Goal: Use online tool/utility: Utilize a website feature to perform a specific function

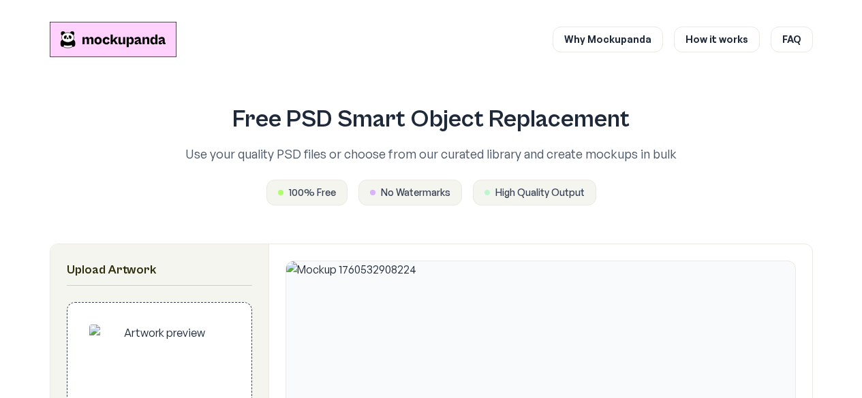
scroll to position [292, 0]
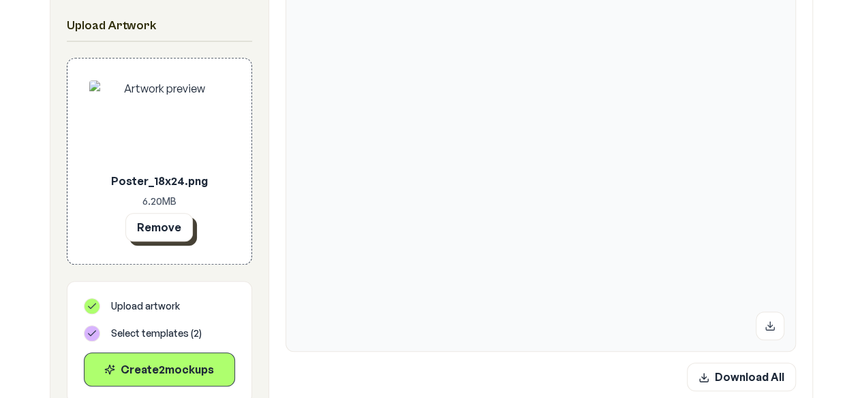
click at [181, 232] on button "Remove" at bounding box center [158, 227] width 67 height 29
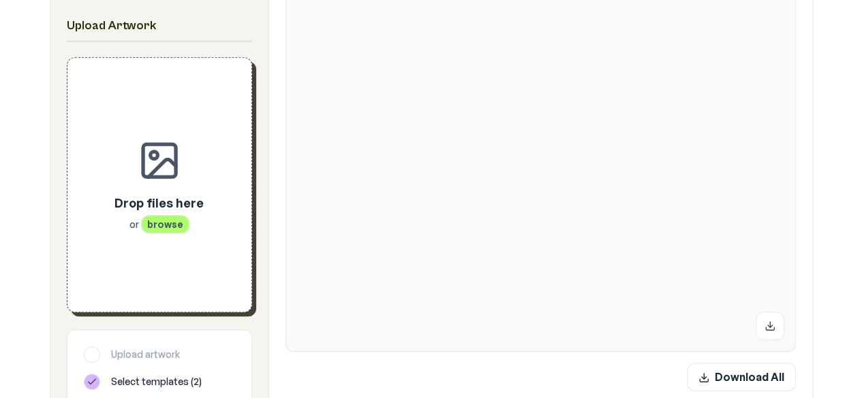
click at [163, 228] on span "browse" at bounding box center [165, 224] width 48 height 18
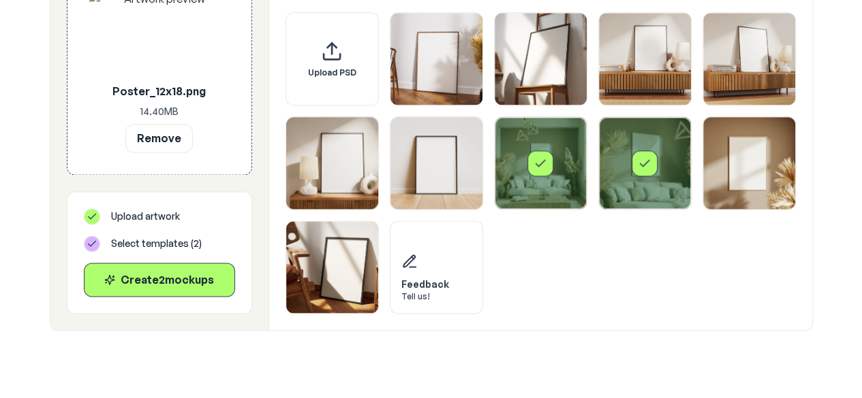
scroll to position [876, 0]
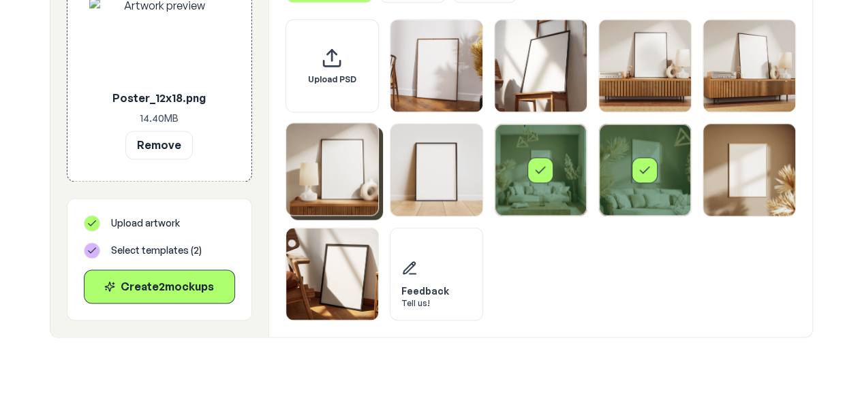
click at [300, 175] on img "Select template Framed Poster 5" at bounding box center [332, 169] width 92 height 92
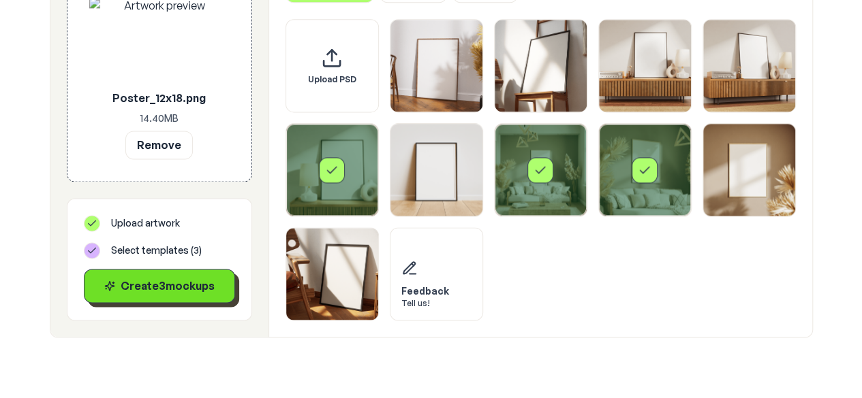
click at [183, 278] on div "Create 3 mockup s" at bounding box center [159, 286] width 128 height 16
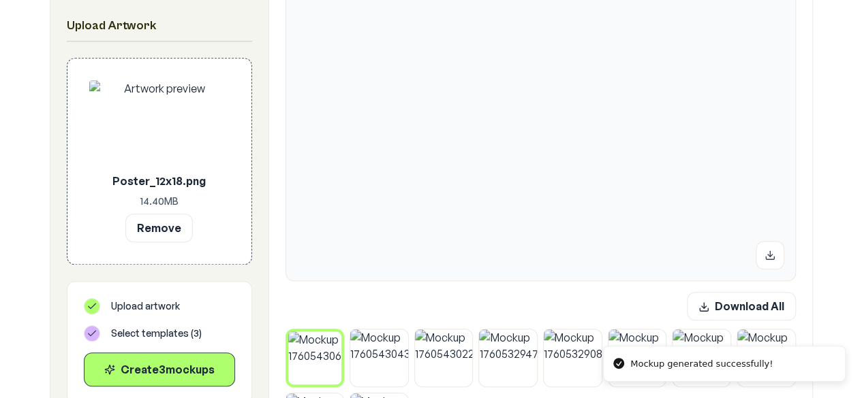
scroll to position [345, 0]
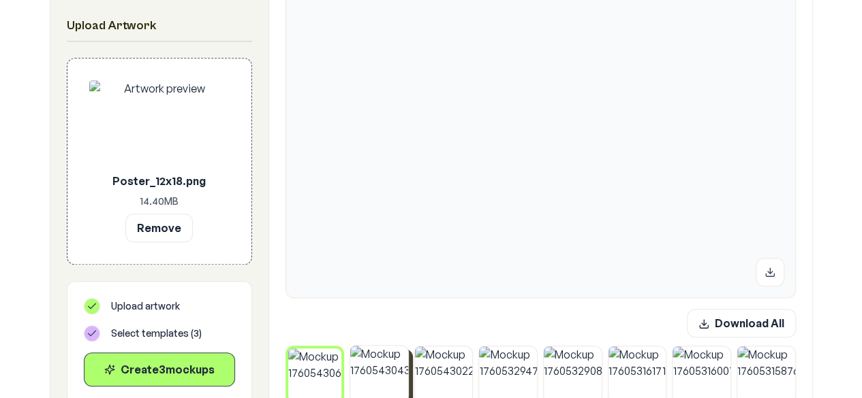
click at [381, 384] on img at bounding box center [379, 375] width 58 height 58
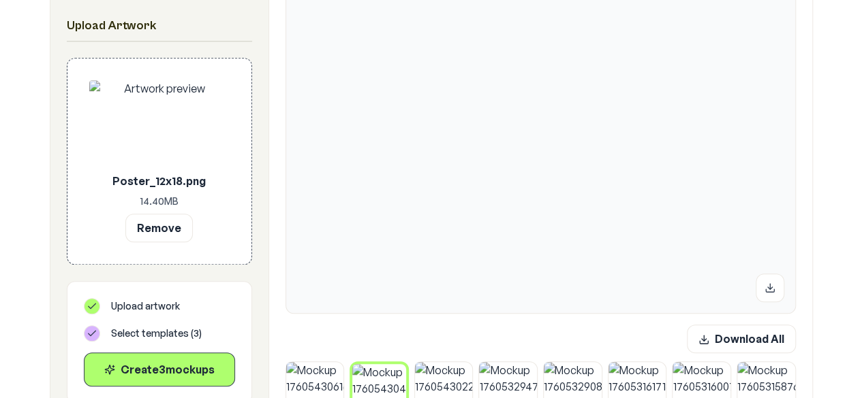
scroll to position [343, 0]
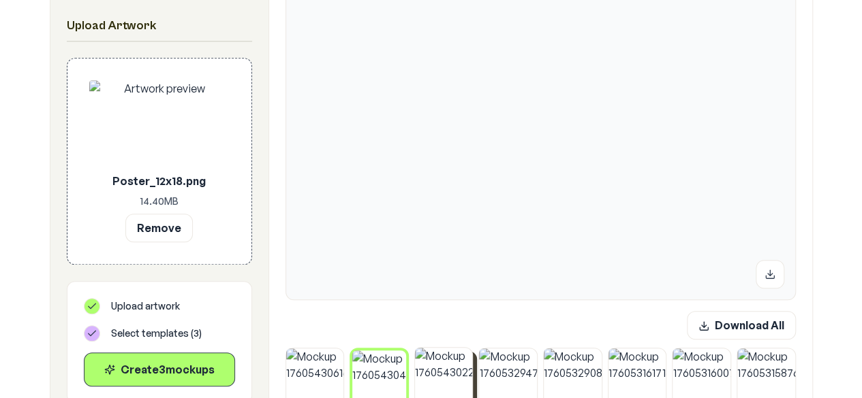
click at [460, 375] on img at bounding box center [444, 377] width 58 height 58
click at [307, 369] on img at bounding box center [315, 377] width 58 height 58
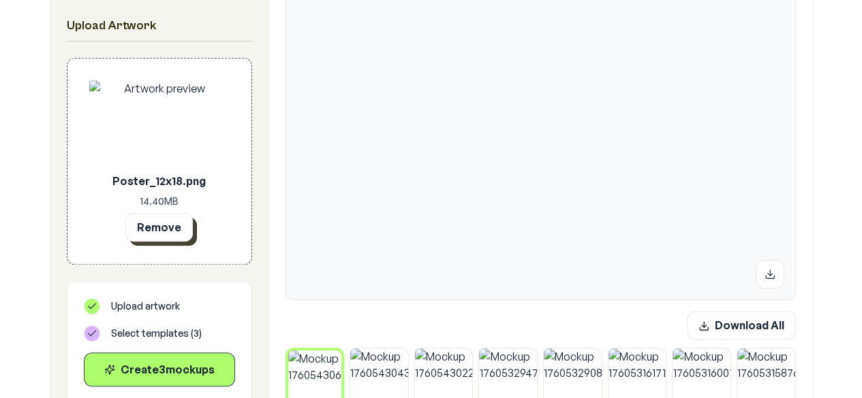
click at [181, 238] on button "Remove" at bounding box center [158, 227] width 67 height 29
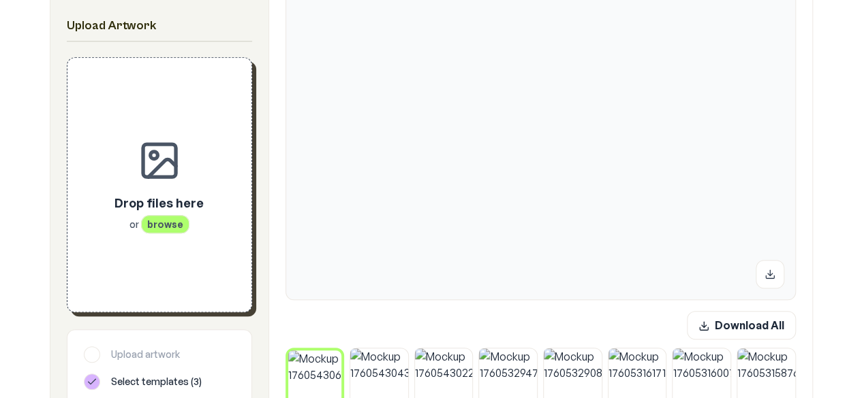
click at [159, 239] on div "Drop files here or browse" at bounding box center [159, 185] width 140 height 210
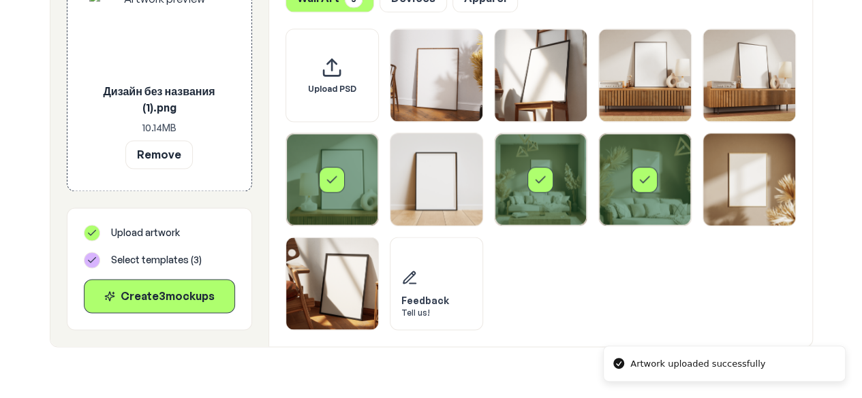
scroll to position [924, 0]
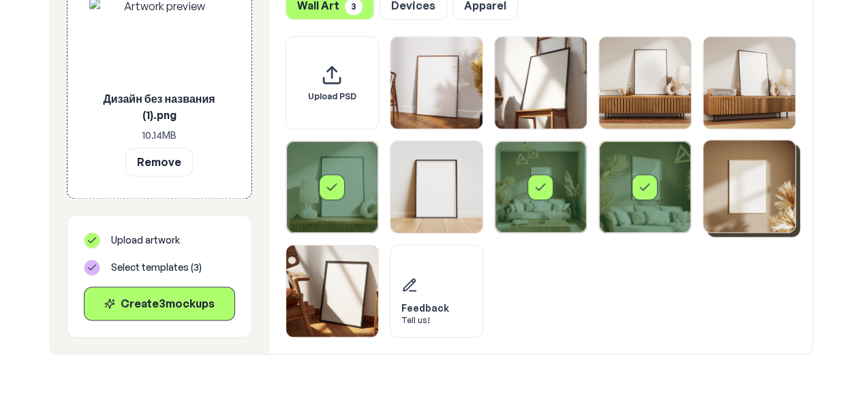
click at [763, 199] on img "Select template Framed Poster 9" at bounding box center [749, 186] width 92 height 92
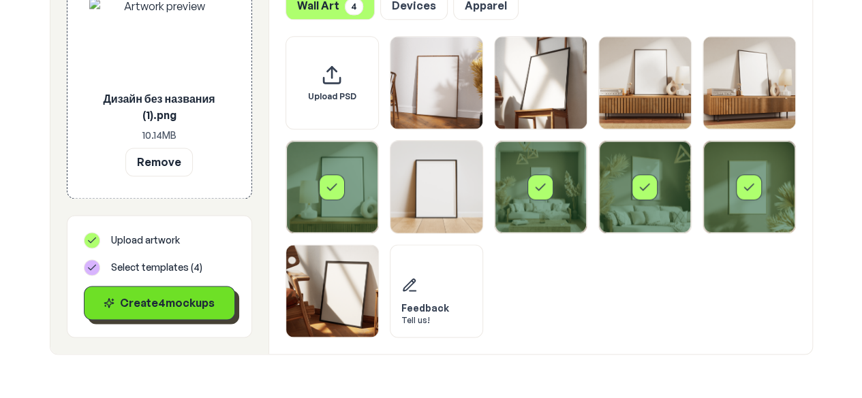
click at [144, 303] on div "Create 4 mockup s" at bounding box center [159, 303] width 128 height 16
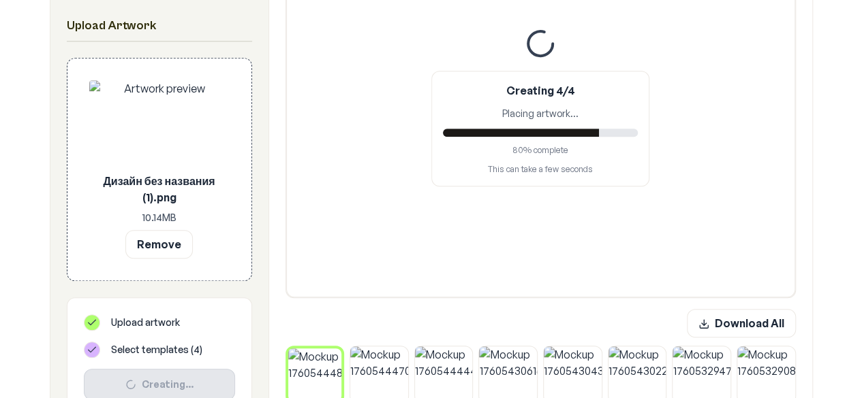
scroll to position [352, 0]
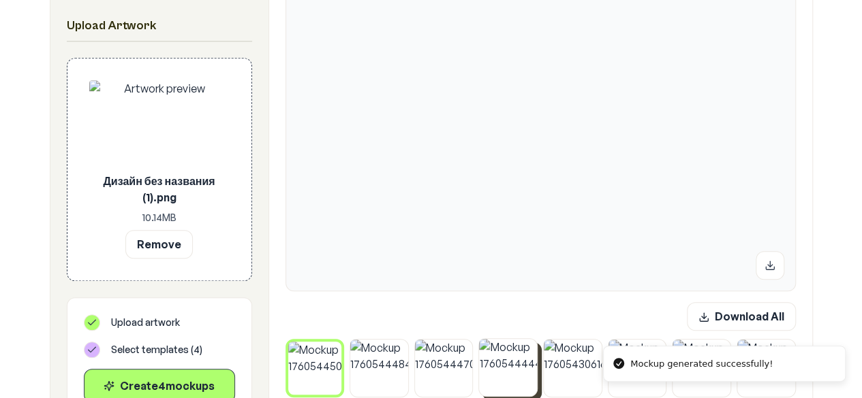
click at [487, 378] on img at bounding box center [508, 368] width 58 height 58
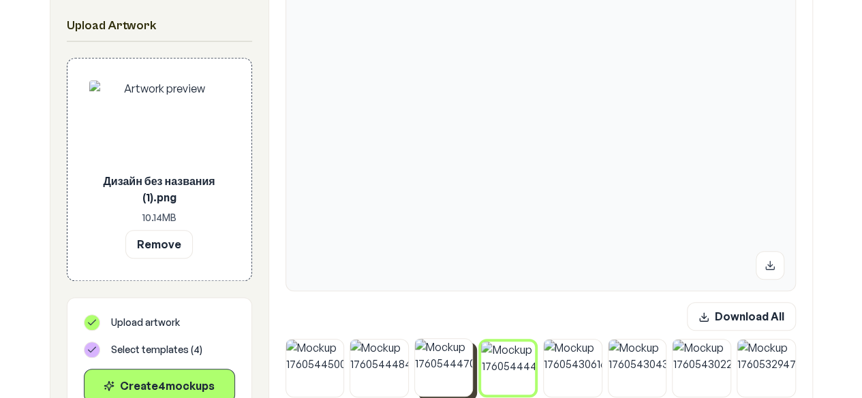
click at [454, 382] on img at bounding box center [444, 368] width 58 height 58
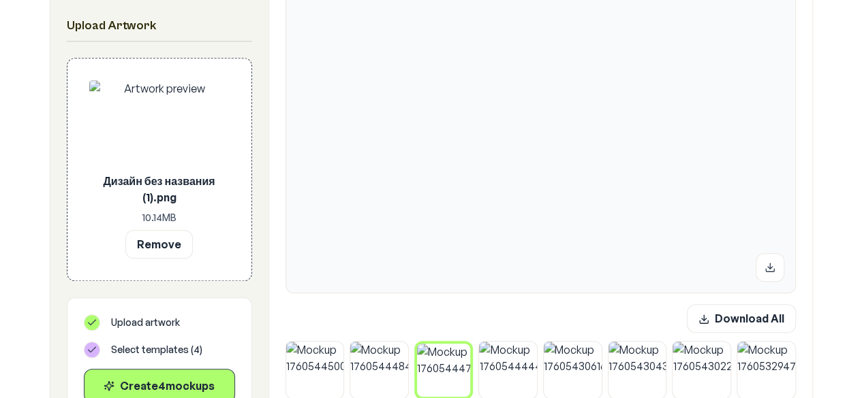
scroll to position [368, 0]
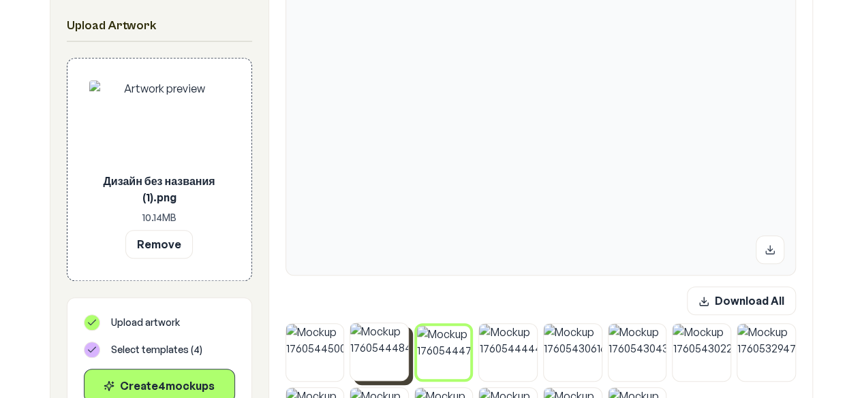
click at [385, 360] on img at bounding box center [379, 353] width 58 height 58
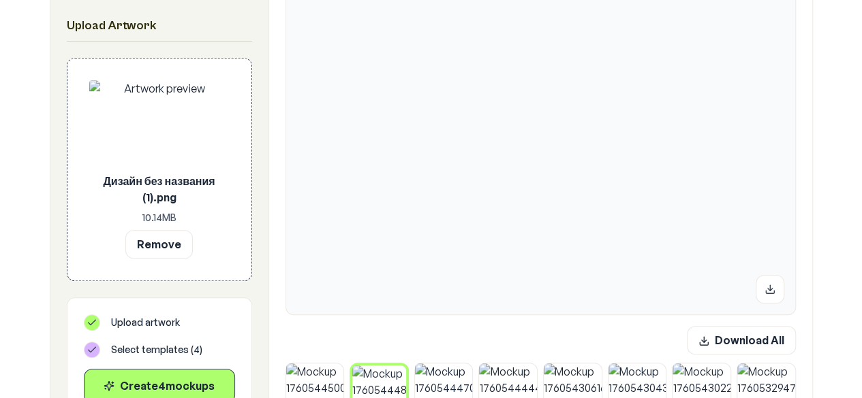
scroll to position [377, 0]
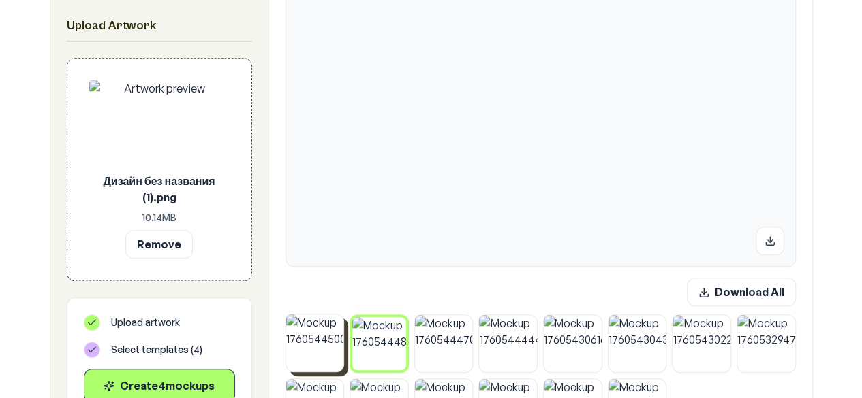
click at [317, 354] on img at bounding box center [315, 344] width 58 height 58
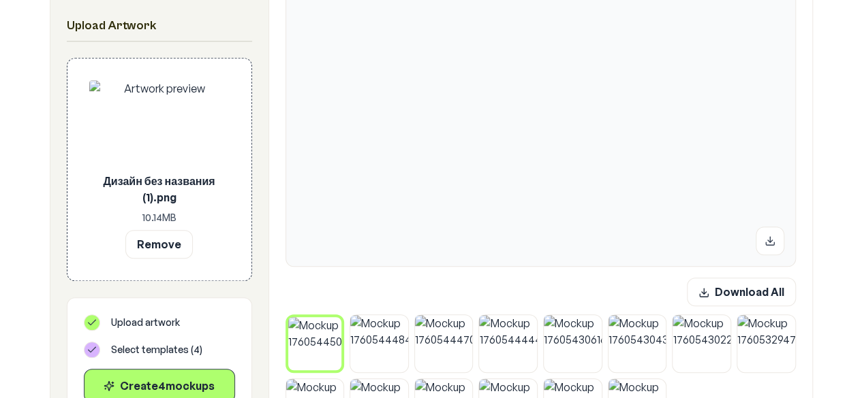
scroll to position [319, 0]
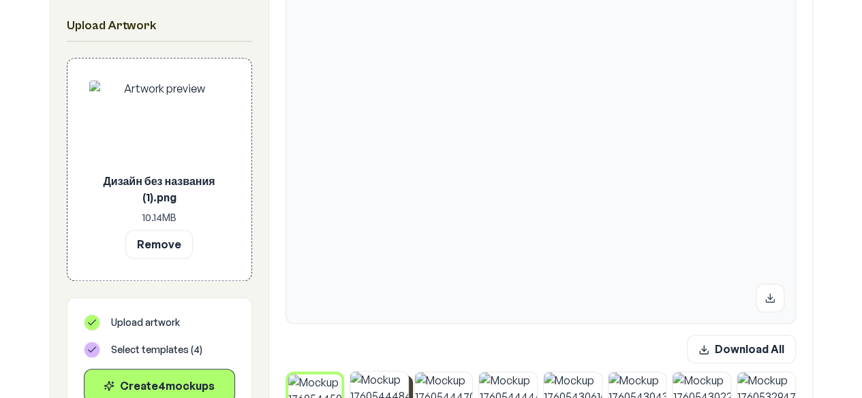
click at [380, 373] on img at bounding box center [379, 401] width 58 height 58
click at [768, 295] on icon at bounding box center [769, 297] width 11 height 11
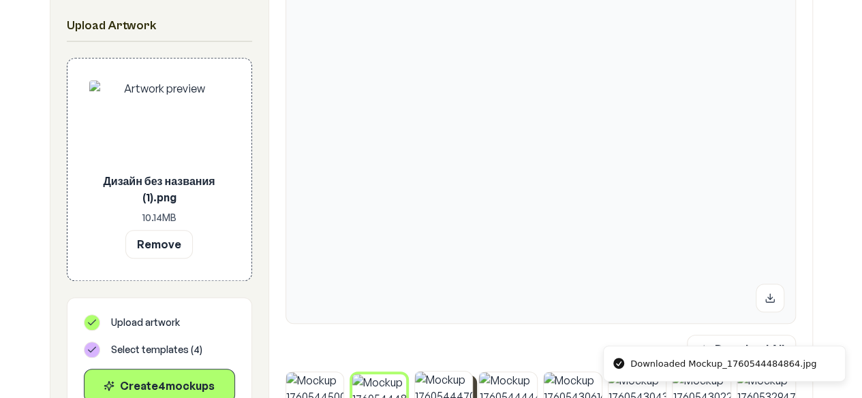
click at [463, 383] on img at bounding box center [444, 401] width 58 height 58
click at [514, 394] on img at bounding box center [508, 401] width 58 height 58
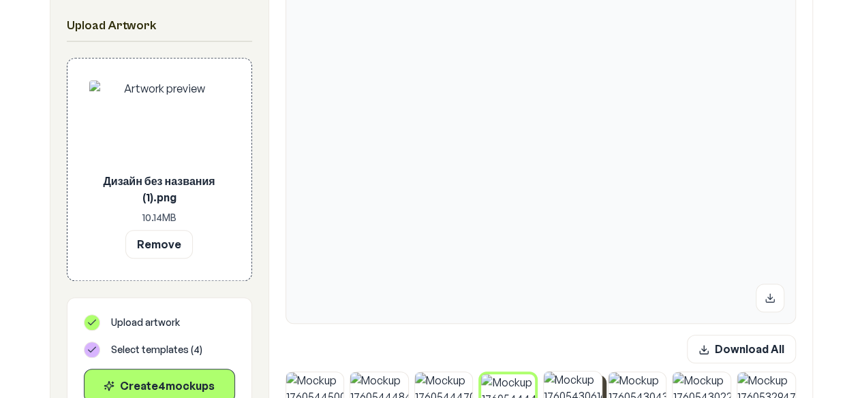
click at [571, 382] on img at bounding box center [573, 401] width 58 height 58
click at [516, 392] on img at bounding box center [508, 401] width 58 height 58
click at [372, 383] on img at bounding box center [379, 401] width 58 height 58
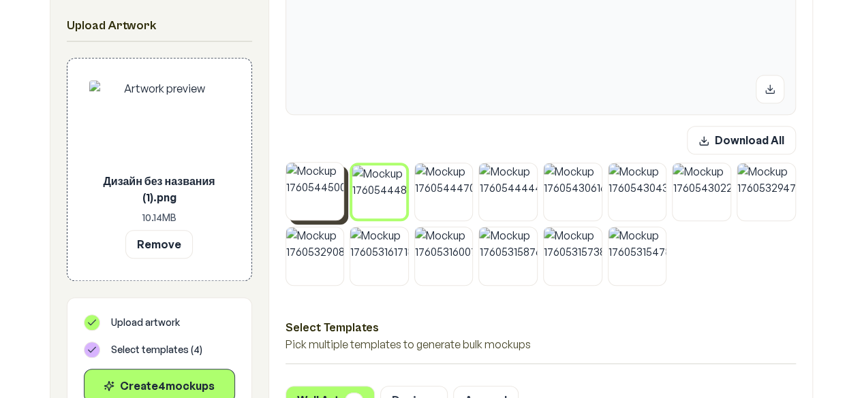
scroll to position [533, 0]
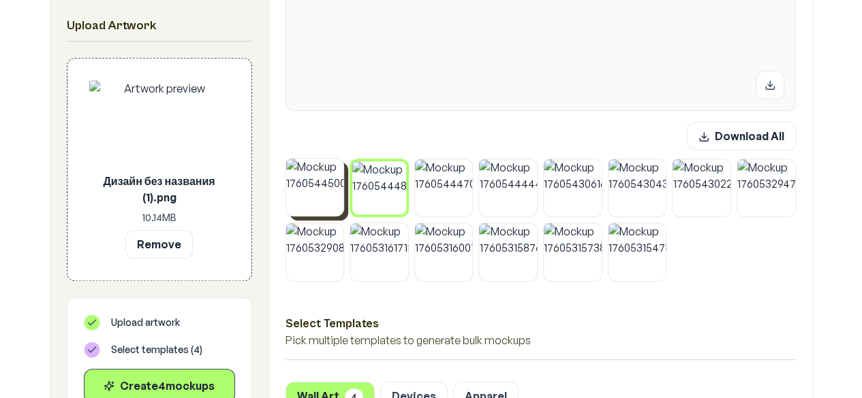
click at [288, 199] on img at bounding box center [315, 188] width 58 height 58
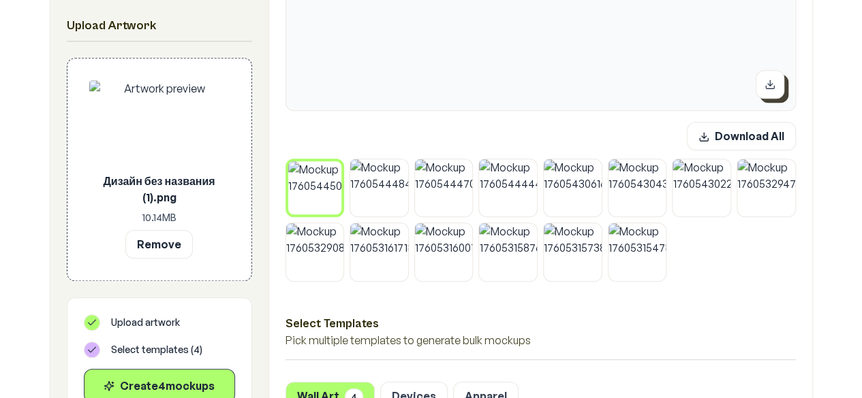
click at [764, 95] on button at bounding box center [769, 84] width 29 height 29
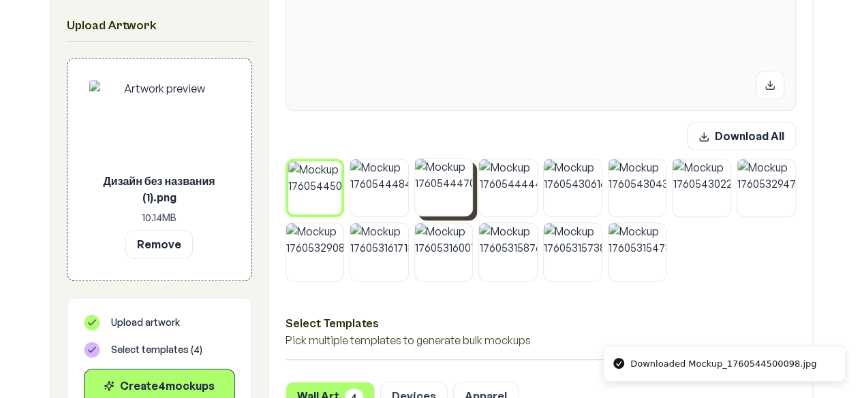
click at [462, 182] on img at bounding box center [444, 188] width 58 height 58
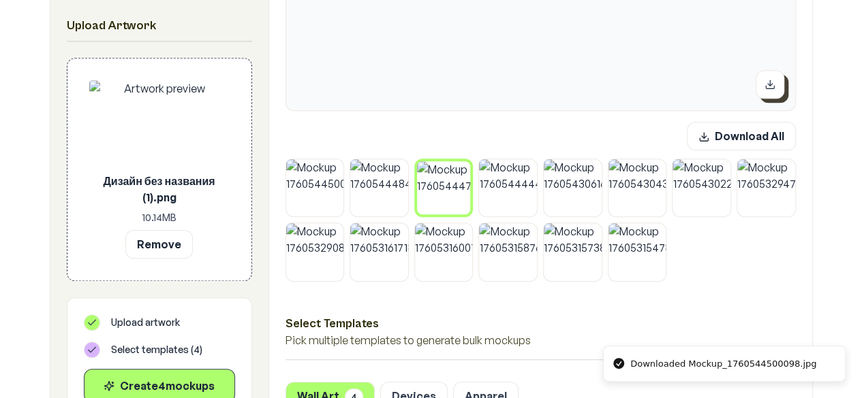
click at [759, 91] on button at bounding box center [769, 84] width 29 height 29
drag, startPoint x: 518, startPoint y: 182, endPoint x: 550, endPoint y: 178, distance: 32.9
click at [518, 182] on img at bounding box center [508, 188] width 58 height 58
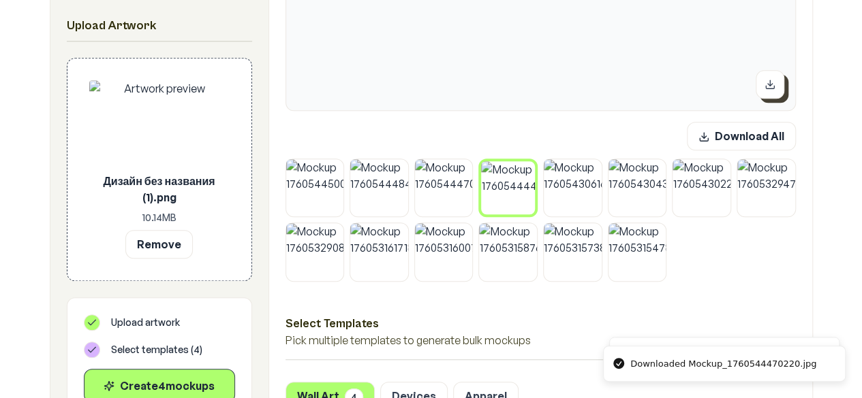
click at [771, 87] on icon at bounding box center [769, 84] width 11 height 11
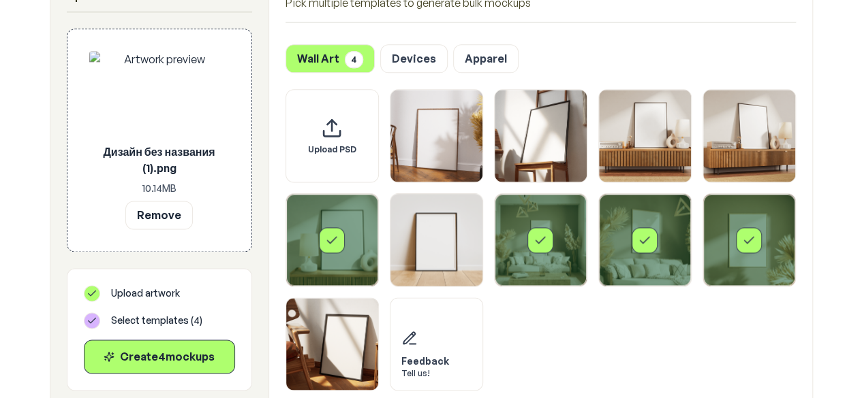
scroll to position [905, 0]
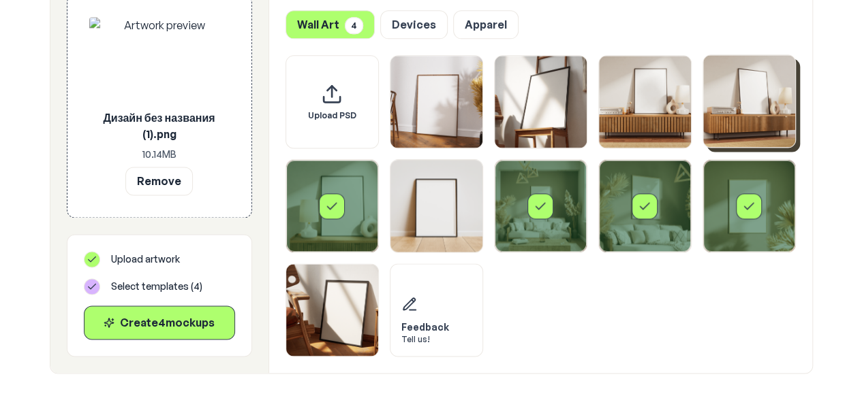
drag, startPoint x: 748, startPoint y: 101, endPoint x: 681, endPoint y: 90, distance: 67.8
click at [748, 101] on img "Select template Framed Poster 4" at bounding box center [749, 101] width 92 height 92
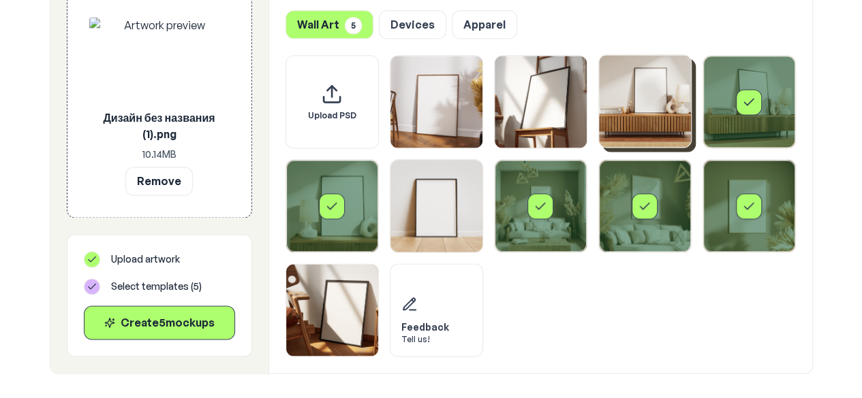
click at [673, 89] on img "Select template Framed Poster 3" at bounding box center [645, 101] width 92 height 92
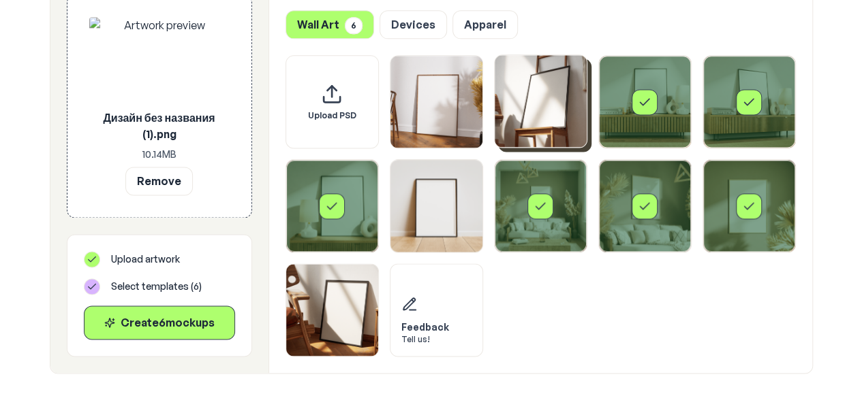
click at [570, 96] on img "Select template Framed Poster 2" at bounding box center [541, 101] width 92 height 92
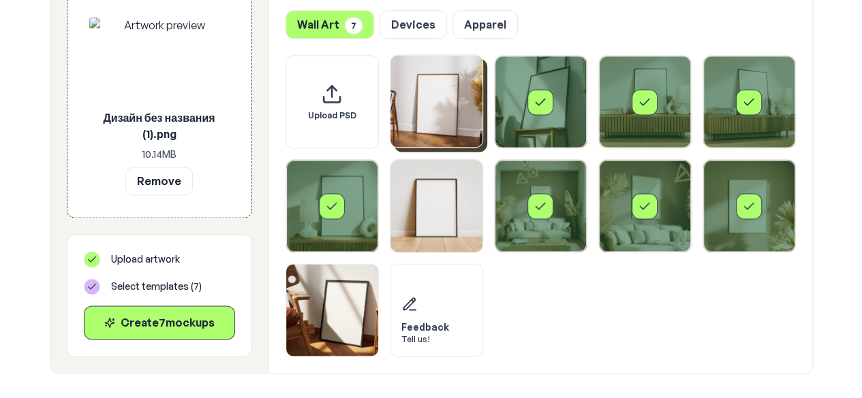
click at [435, 137] on img "Select template Framed Poster" at bounding box center [436, 101] width 92 height 92
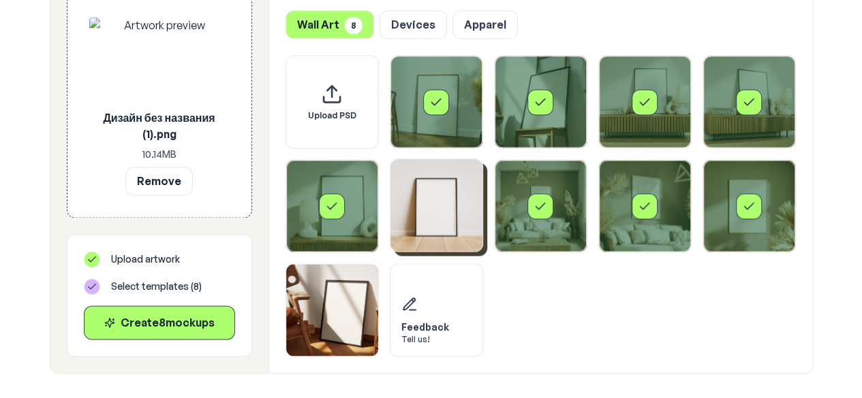
click at [434, 194] on img "Select template Framed Poster 6" at bounding box center [436, 205] width 92 height 92
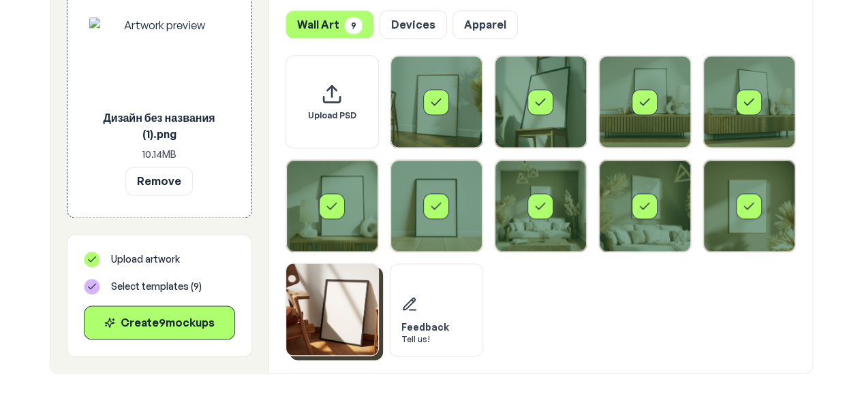
click at [305, 304] on img "Select template Framed Poster 10" at bounding box center [332, 310] width 92 height 92
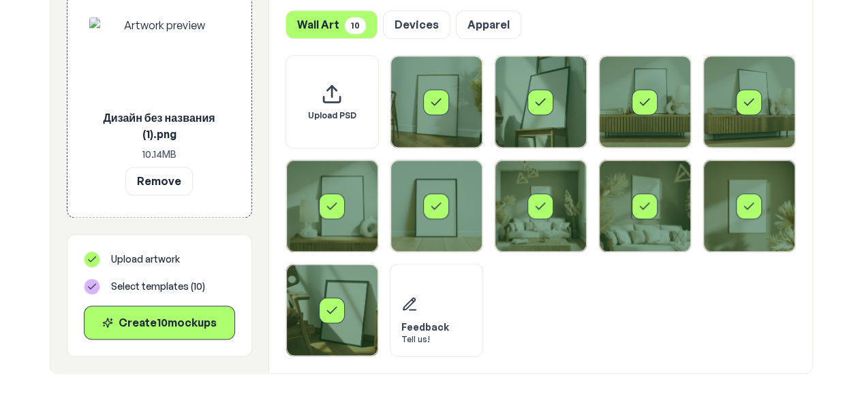
click at [317, 233] on div "Select template Framed Poster 5" at bounding box center [332, 206] width 92 height 92
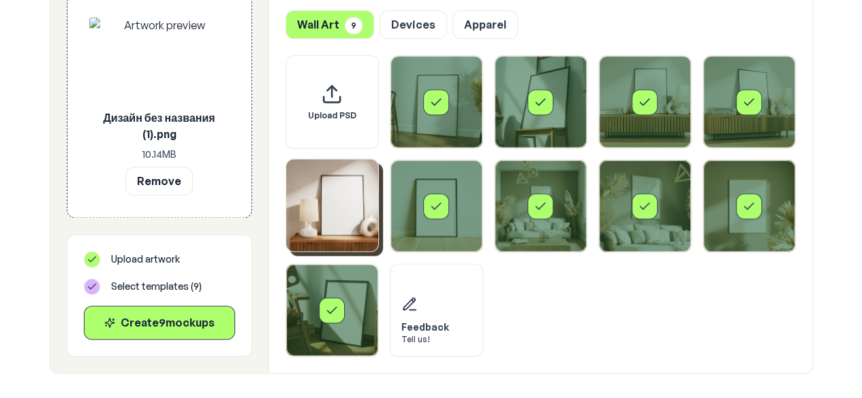
click at [479, 111] on div "Select template Framed Poster" at bounding box center [436, 102] width 92 height 92
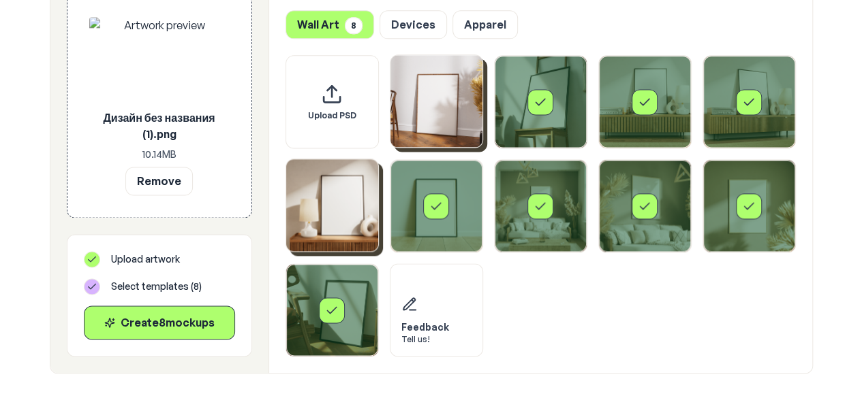
click at [554, 107] on div "Select template Framed Poster 2" at bounding box center [541, 102] width 92 height 92
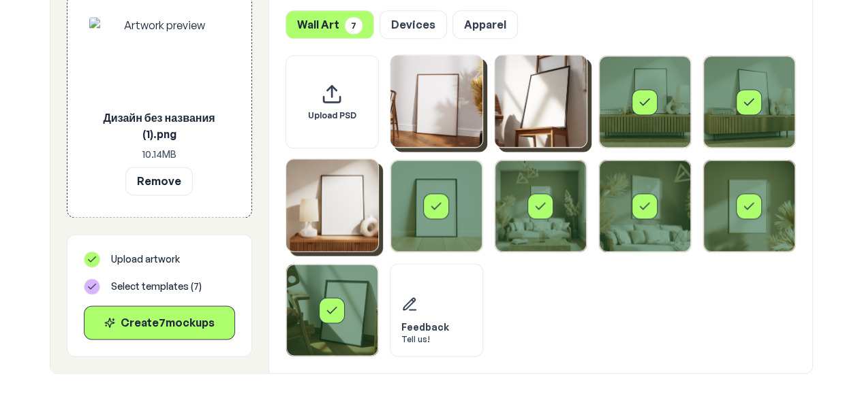
click at [642, 118] on div "Select template Framed Poster 3" at bounding box center [645, 102] width 92 height 92
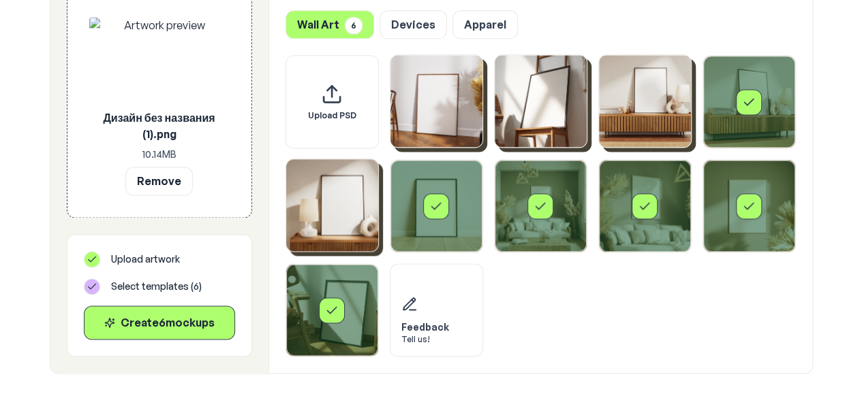
click at [740, 112] on div "Select template Framed Poster 4" at bounding box center [749, 102] width 26 height 26
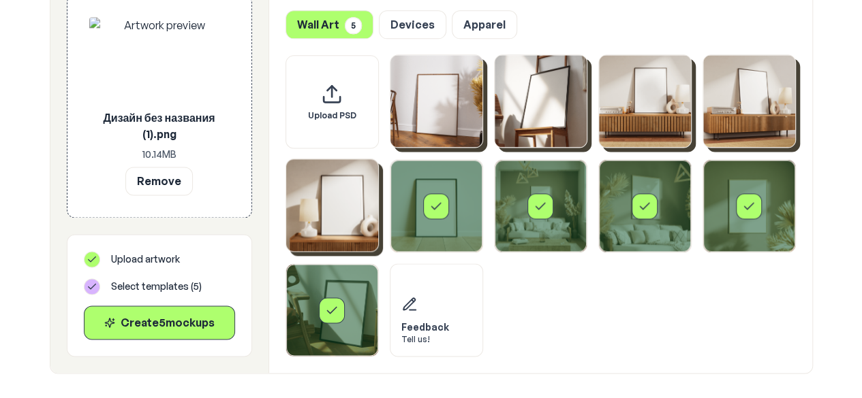
drag, startPoint x: 726, startPoint y: 206, endPoint x: 670, endPoint y: 201, distance: 56.1
click at [726, 205] on div "Select template Framed Poster 9" at bounding box center [749, 206] width 92 height 92
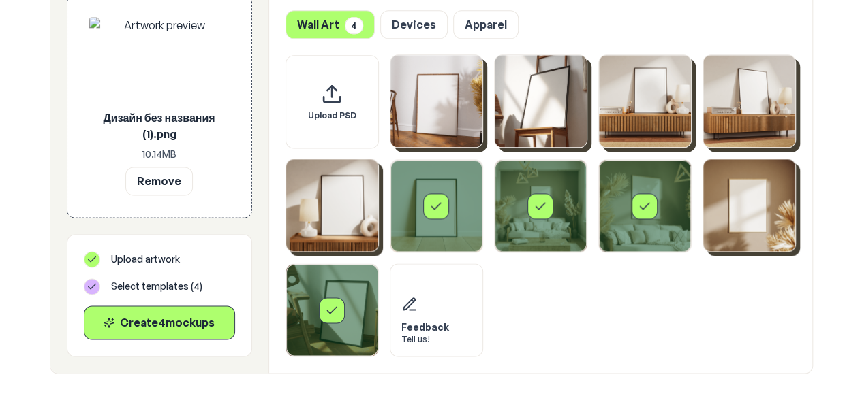
click at [654, 204] on div "Select template Framed Poster 8" at bounding box center [644, 206] width 26 height 26
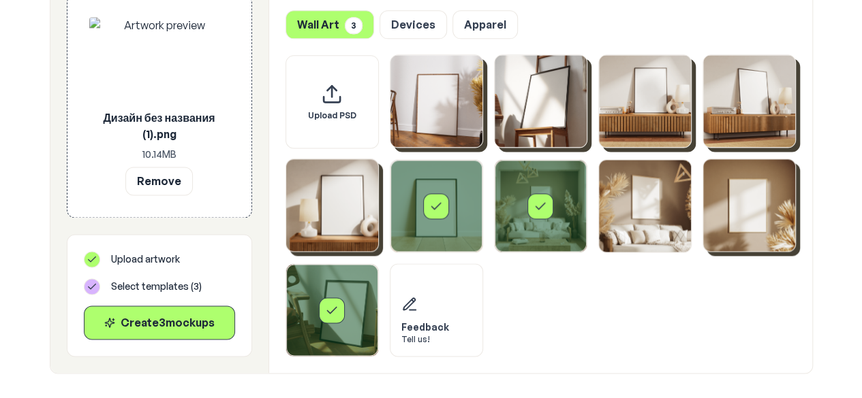
click at [510, 194] on div "Select template Framed Poster 7" at bounding box center [541, 206] width 92 height 92
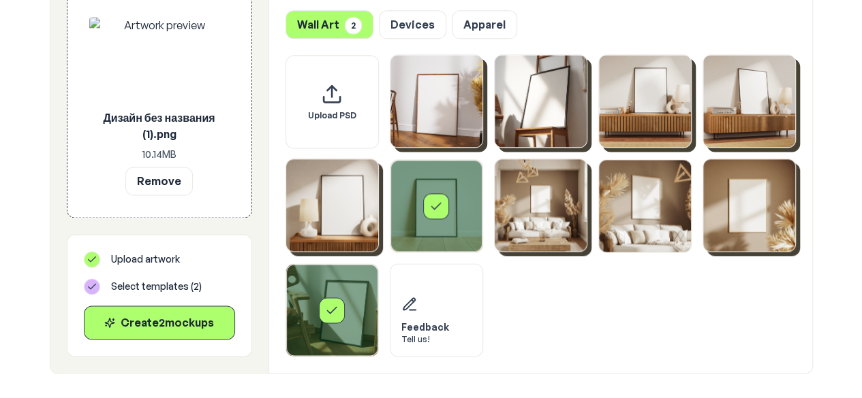
click at [383, 190] on div "Upload PSD Feedback Tell us!" at bounding box center [540, 206] width 510 height 302
click at [421, 221] on div "Select template Framed Poster 6" at bounding box center [436, 206] width 92 height 92
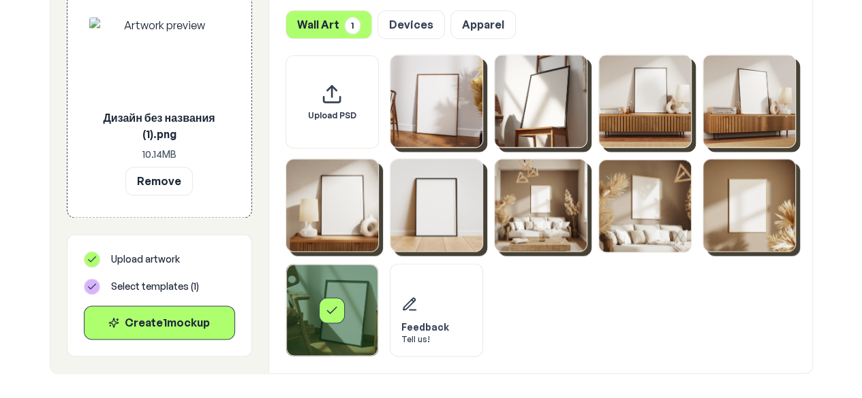
click at [290, 310] on div "Select template Framed Poster 10" at bounding box center [332, 310] width 92 height 92
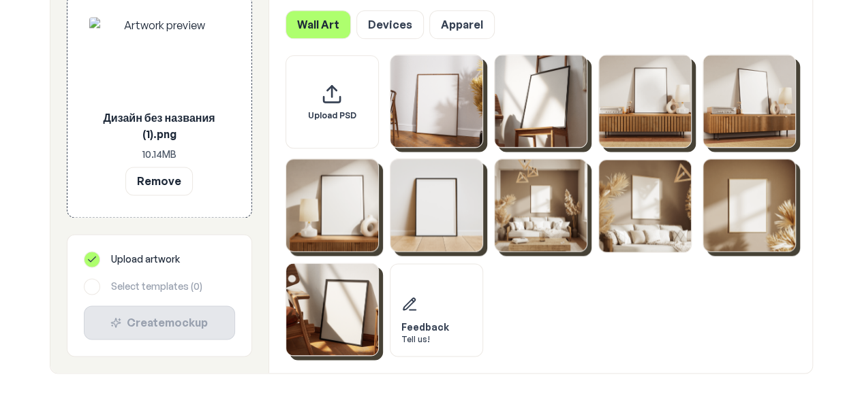
click at [342, 293] on img "Select template Framed Poster 10" at bounding box center [332, 310] width 92 height 92
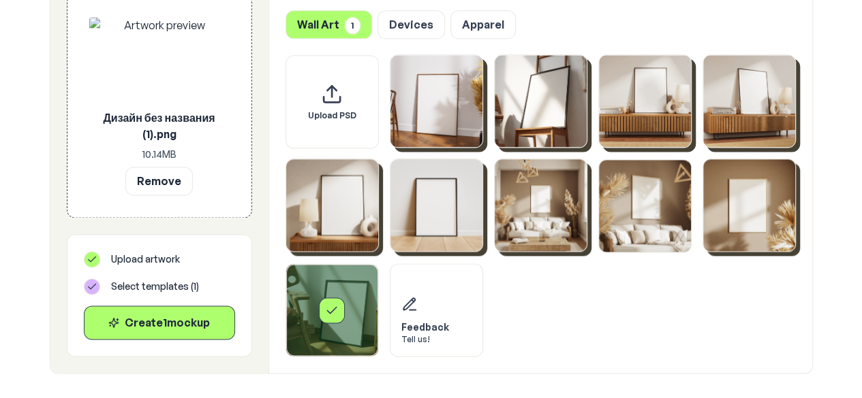
click at [328, 305] on icon "Select template Framed Poster 10" at bounding box center [332, 311] width 14 height 14
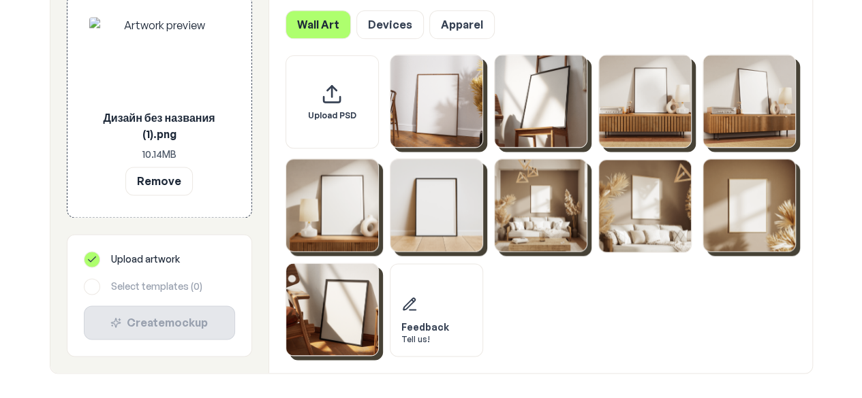
click at [760, 112] on img "Select template Framed Poster 4" at bounding box center [749, 101] width 92 height 92
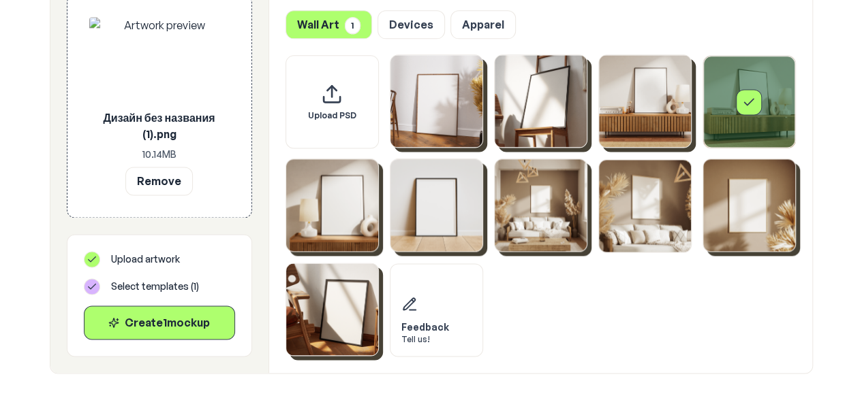
drag, startPoint x: 654, startPoint y: 110, endPoint x: 646, endPoint y: 164, distance: 55.1
click at [653, 110] on img "Select template Framed Poster 3" at bounding box center [645, 101] width 92 height 92
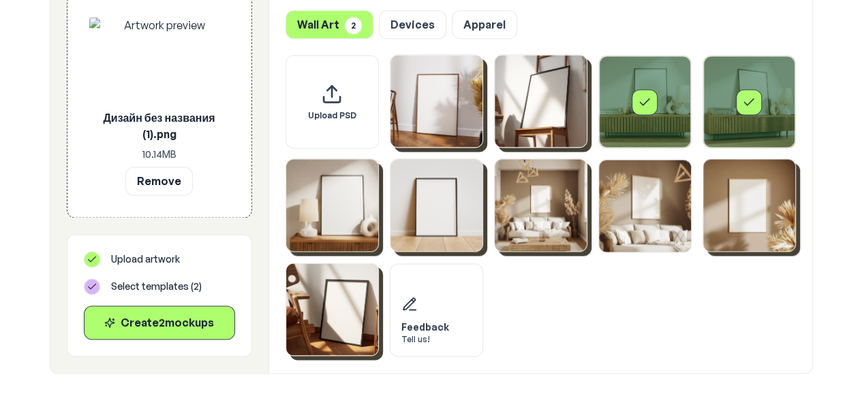
click at [445, 222] on img "Select template Framed Poster 6" at bounding box center [436, 205] width 92 height 92
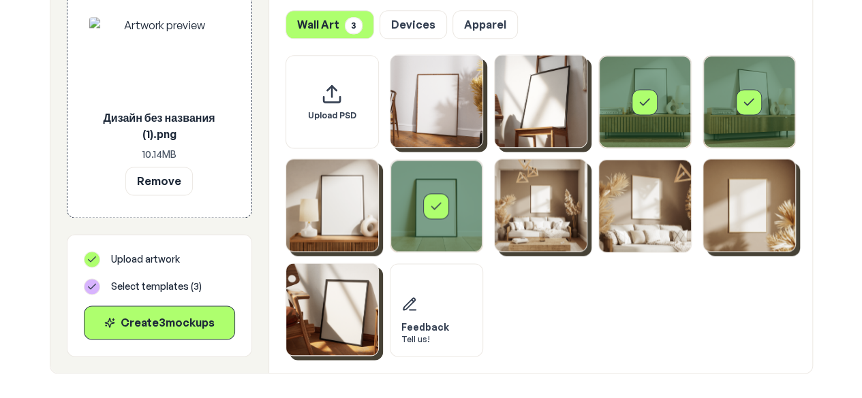
click at [435, 114] on img "Select template Framed Poster" at bounding box center [436, 101] width 92 height 92
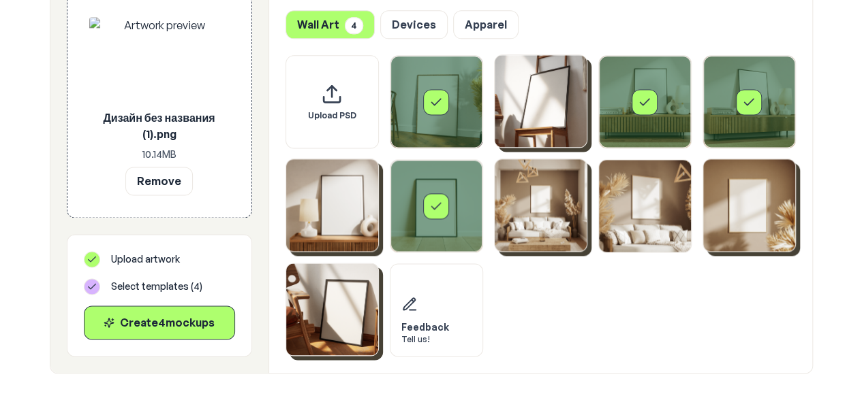
click at [345, 298] on img "Select template Framed Poster 10" at bounding box center [332, 310] width 92 height 92
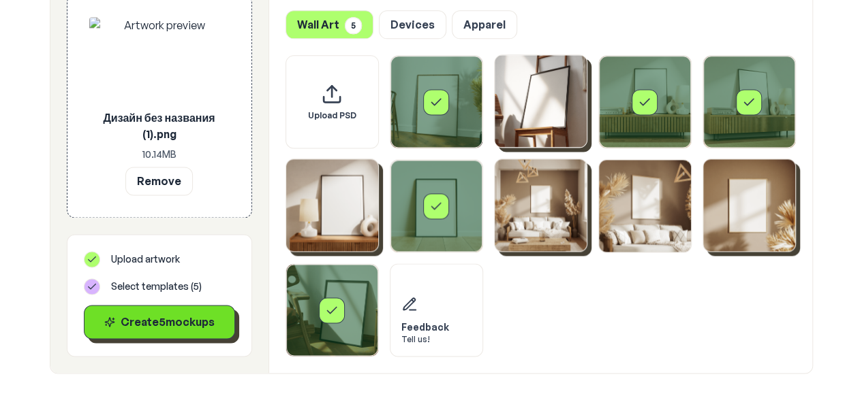
click at [206, 315] on div "Create 5 mockup s" at bounding box center [159, 322] width 128 height 16
click at [200, 315] on div "Create 5 mockup s" at bounding box center [159, 322] width 128 height 16
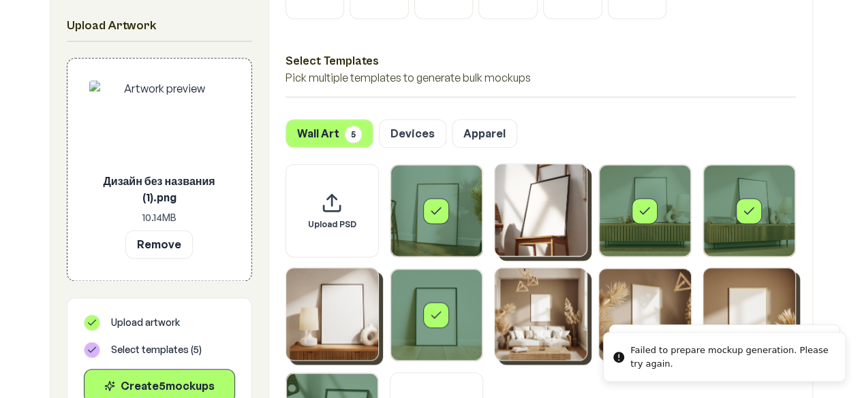
scroll to position [855, 0]
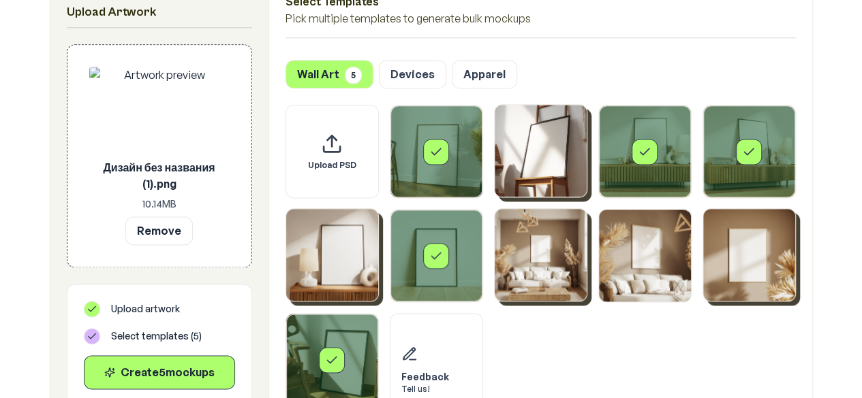
click at [197, 204] on p "10.14 MB" at bounding box center [159, 205] width 140 height 14
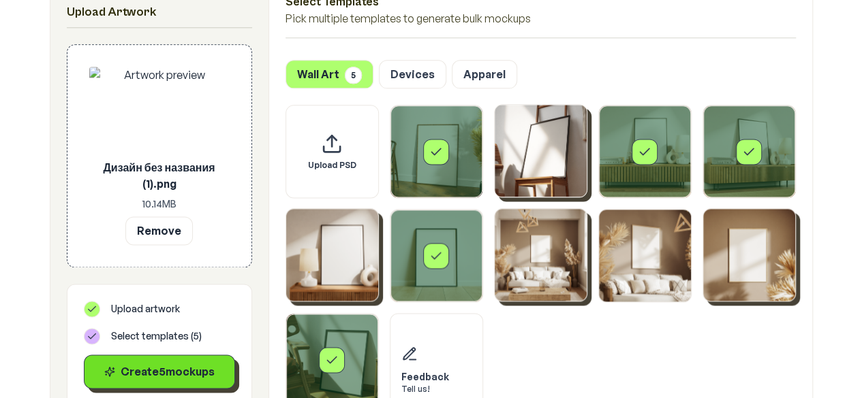
click at [189, 385] on button "Create 5 mockup s" at bounding box center [159, 372] width 151 height 34
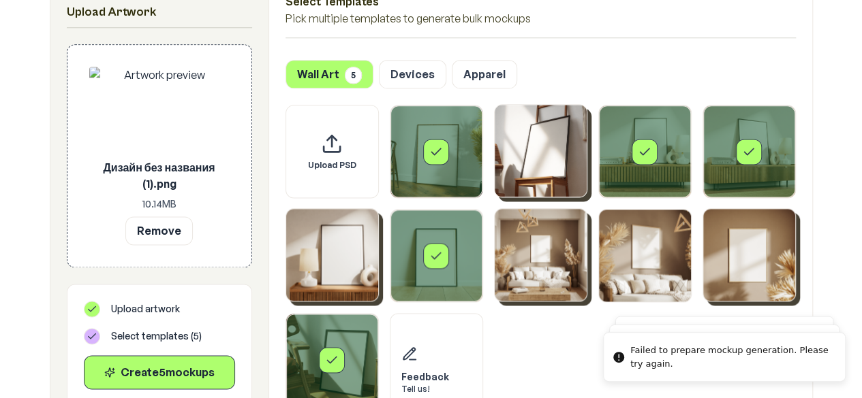
click at [332, 354] on icon "Select template Framed Poster 10" at bounding box center [332, 361] width 14 height 14
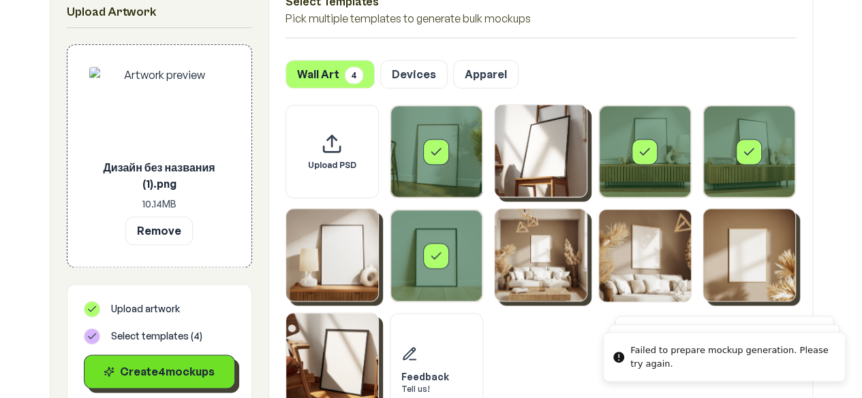
click at [190, 369] on div "Create 4 mockup s" at bounding box center [159, 372] width 128 height 16
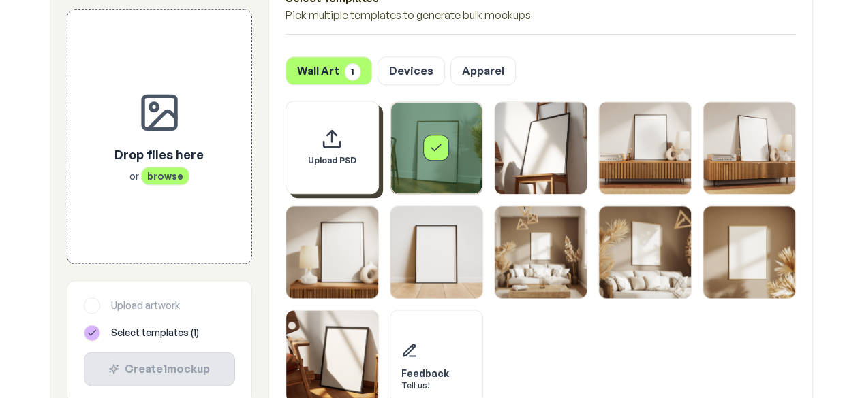
scroll to position [648, 0]
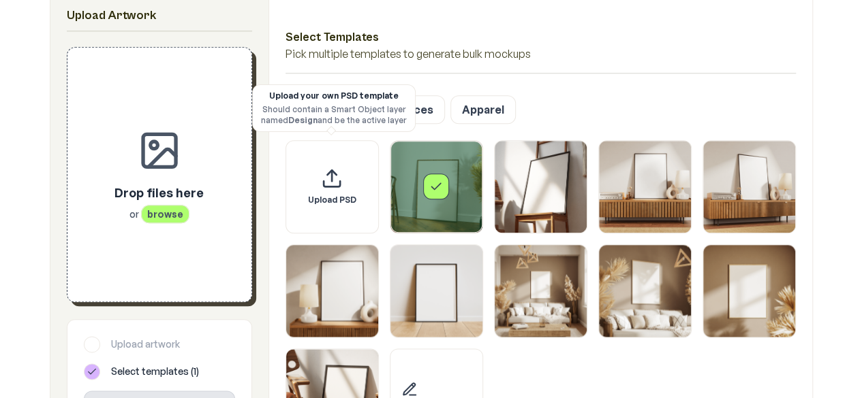
click at [127, 206] on div "Drop files here or browse" at bounding box center [158, 202] width 89 height 38
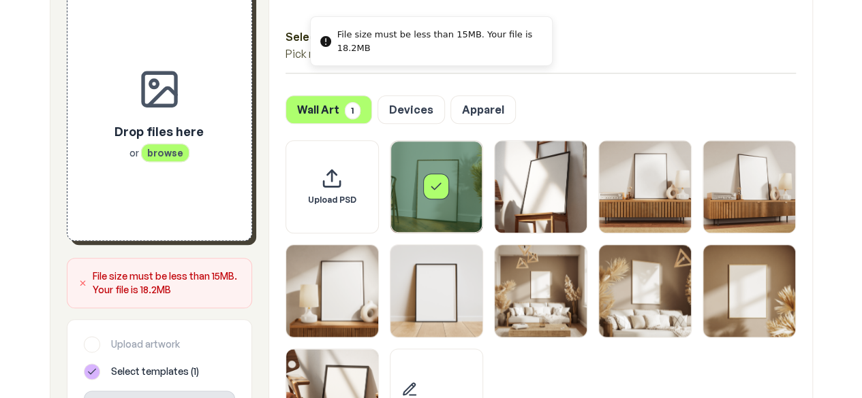
click at [172, 204] on div "Drop files here or browse" at bounding box center [159, 113] width 140 height 210
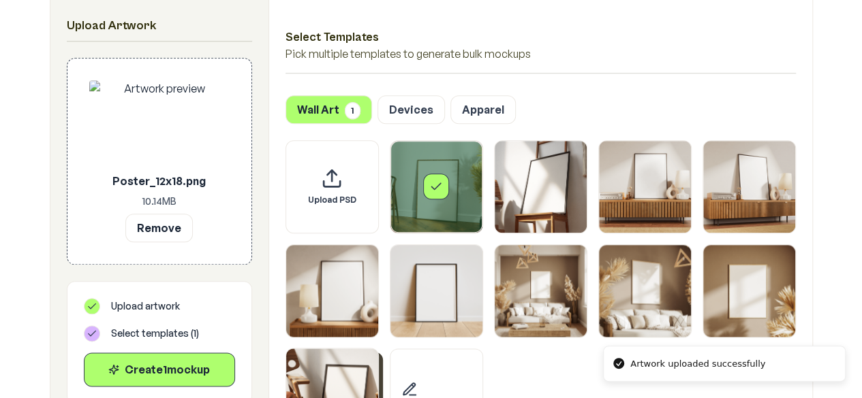
click at [357, 383] on img "Select template Framed Poster 10" at bounding box center [332, 395] width 92 height 92
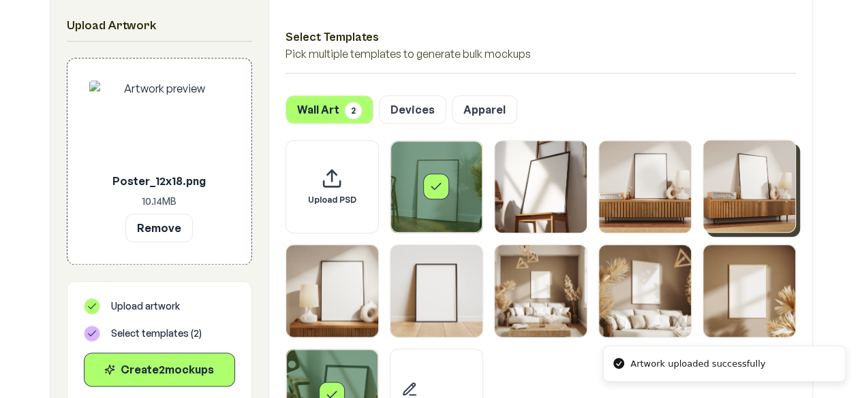
click at [731, 203] on img "Select template Framed Poster 4" at bounding box center [749, 186] width 92 height 92
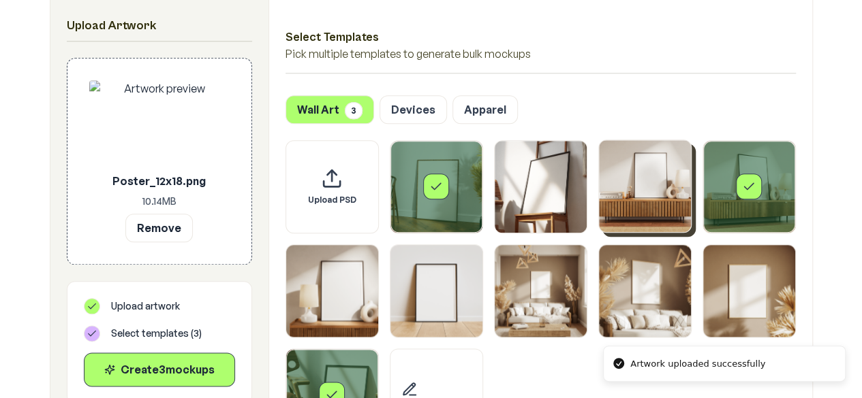
click at [663, 201] on img "Select template Framed Poster 3" at bounding box center [645, 186] width 92 height 92
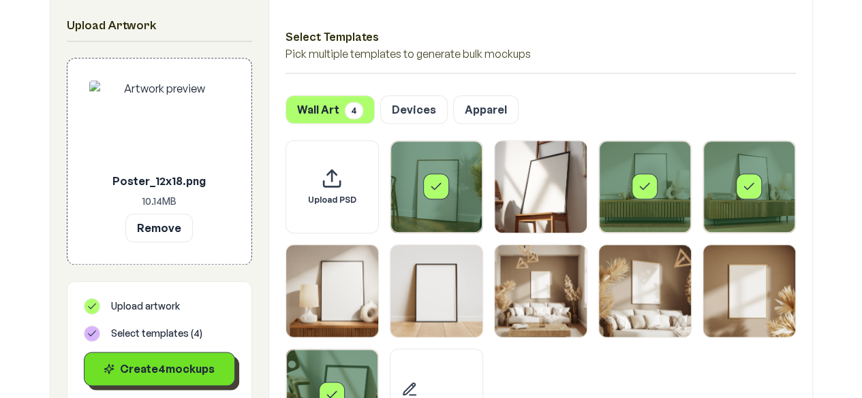
click at [206, 373] on div "Create 4 mockup s" at bounding box center [159, 369] width 128 height 16
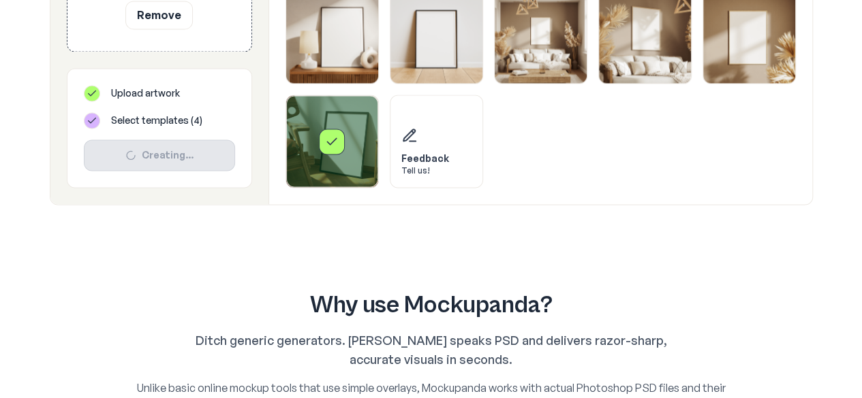
scroll to position [711, 0]
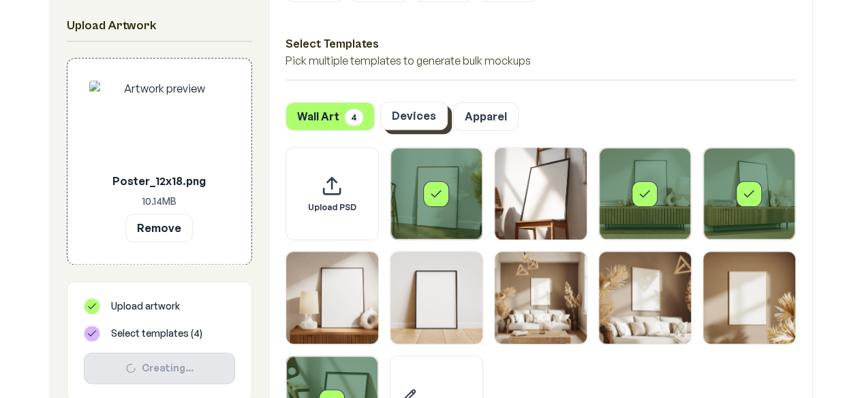
click at [401, 125] on button "Devices" at bounding box center [413, 115] width 67 height 29
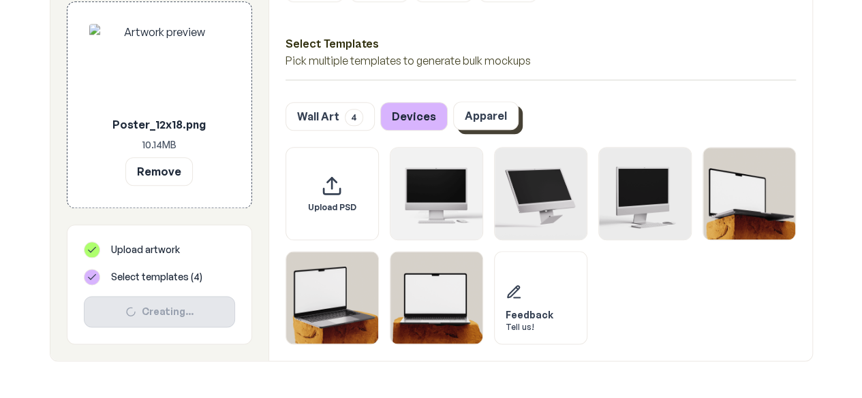
click at [490, 106] on button "Apparel" at bounding box center [485, 115] width 65 height 29
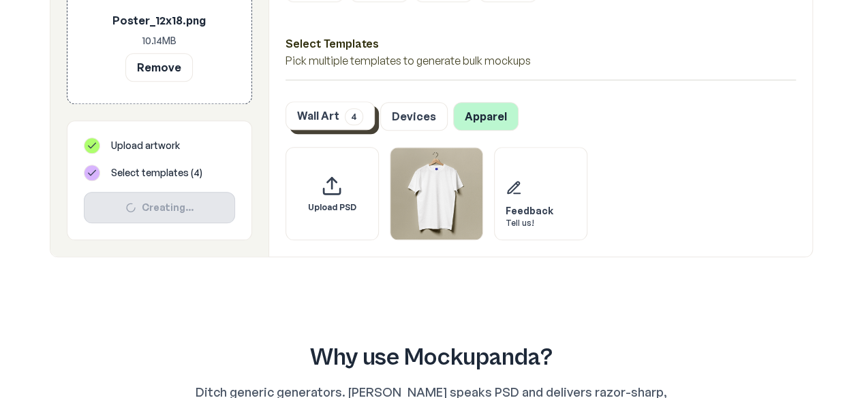
click at [342, 120] on button "Wall Art 4" at bounding box center [329, 115] width 89 height 29
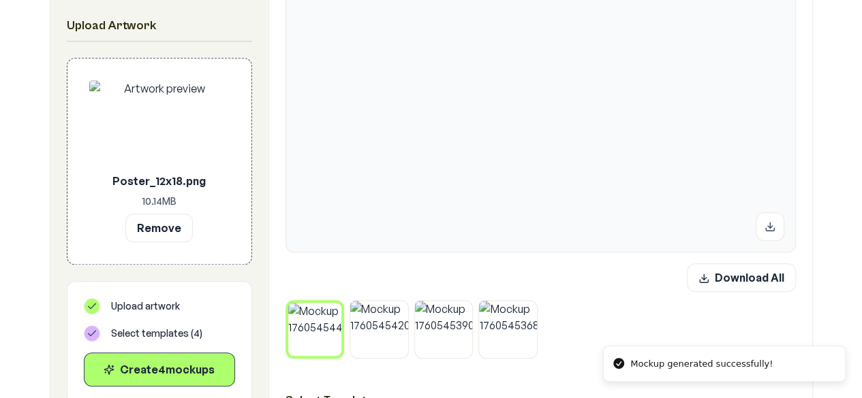
scroll to position [411, 0]
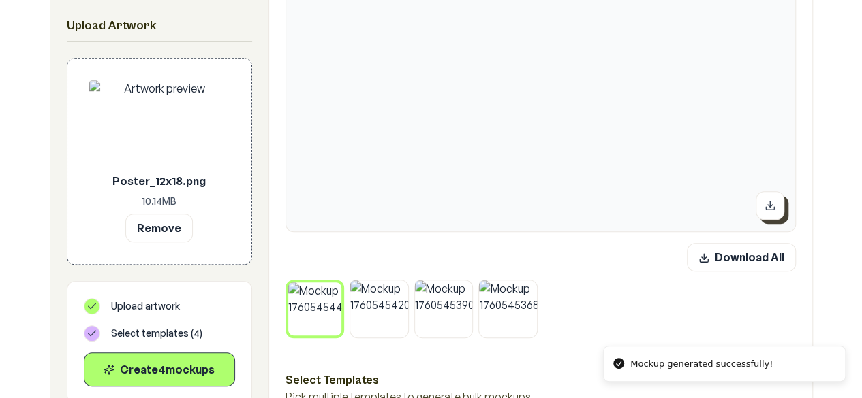
click at [752, 209] on img at bounding box center [540, 40] width 509 height 381
click at [762, 207] on button at bounding box center [769, 205] width 29 height 29
click at [381, 319] on img at bounding box center [379, 309] width 58 height 58
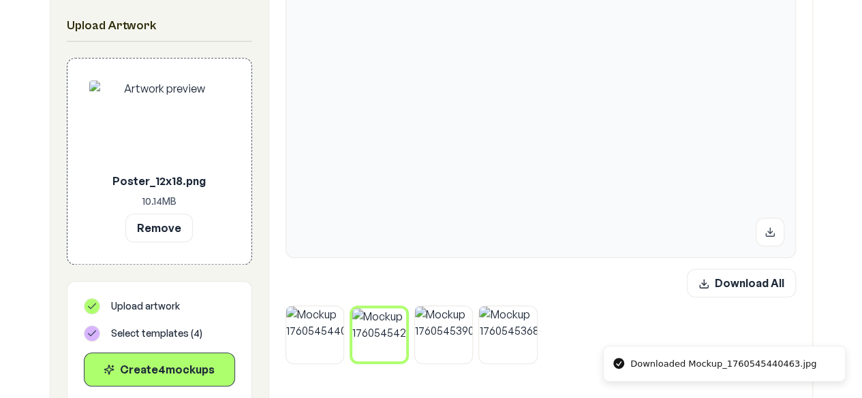
scroll to position [447, 0]
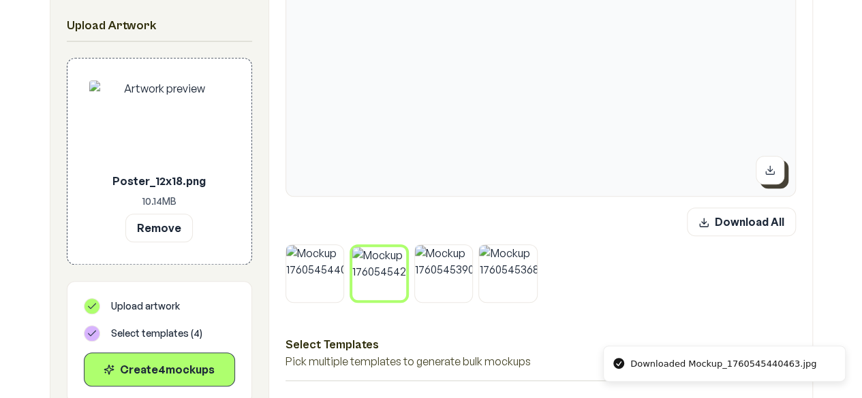
click at [759, 170] on button at bounding box center [769, 170] width 29 height 29
drag, startPoint x: 426, startPoint y: 285, endPoint x: 551, endPoint y: 232, distance: 135.5
click at [426, 285] on img at bounding box center [444, 274] width 58 height 58
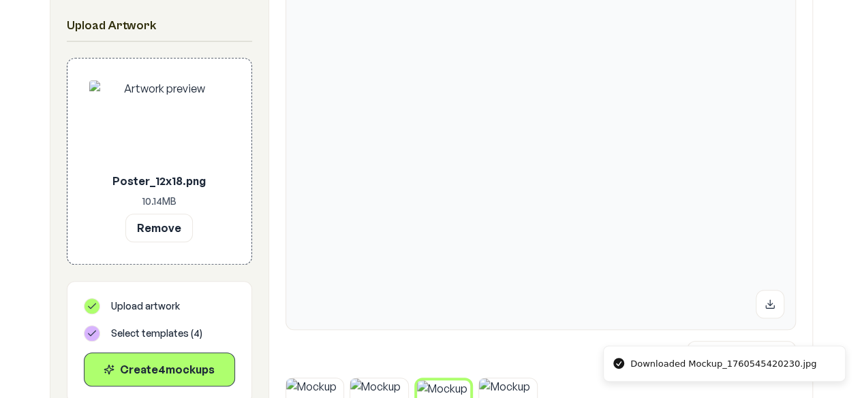
scroll to position [354, 0]
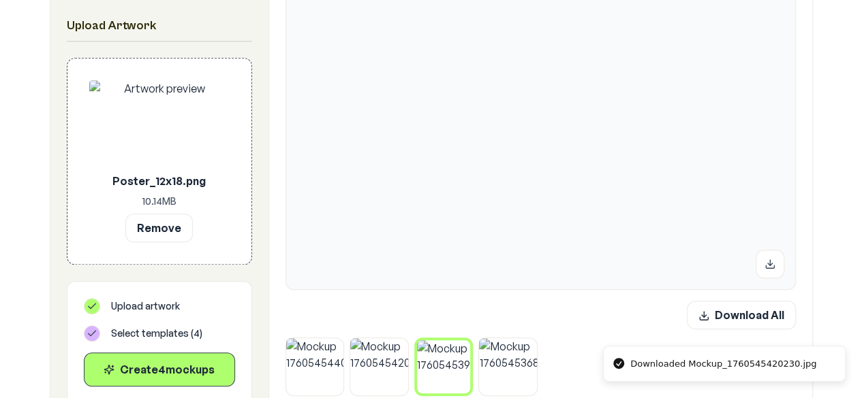
drag, startPoint x: 509, startPoint y: 366, endPoint x: 711, endPoint y: 200, distance: 261.8
click at [509, 366] on img at bounding box center [508, 368] width 58 height 58
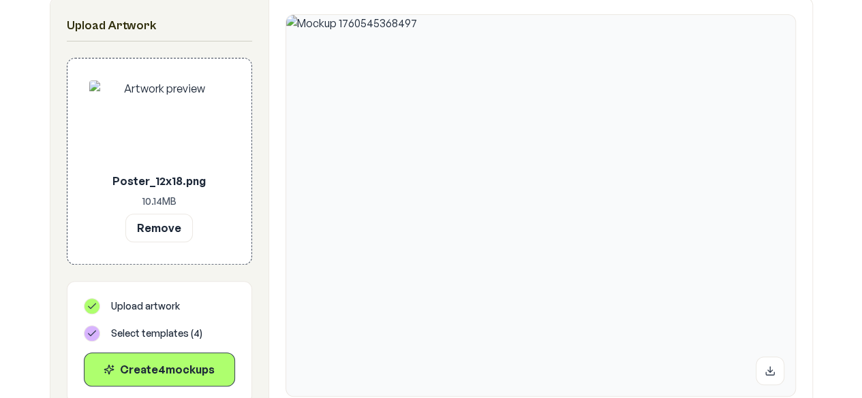
scroll to position [365, 0]
